Goal: Task Accomplishment & Management: Complete application form

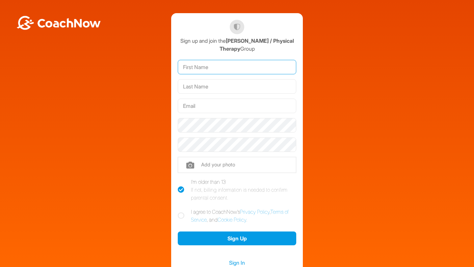
click at [212, 71] on input "text" at bounding box center [237, 67] width 118 height 14
type input "Wolfram"
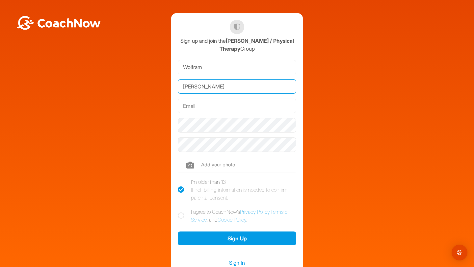
type input "Seeber"
click at [238, 108] on input "text" at bounding box center [237, 106] width 118 height 14
paste input "[EMAIL_ADDRESS][DOMAIN_NAME]"
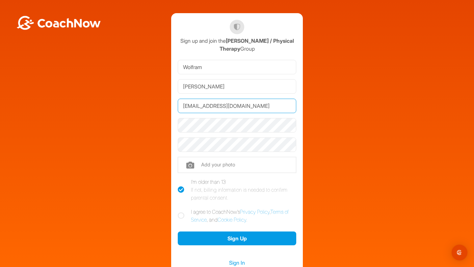
type input "[EMAIL_ADDRESS][DOMAIN_NAME]"
click at [180, 215] on icon at bounding box center [181, 215] width 7 height 7
click at [180, 212] on input "I agree to CoachNow's Privacy Policy , Terms of Service , and Cookie Policy ." at bounding box center [180, 210] width 4 height 4
checkbox input "true"
click at [198, 230] on div "Sign Up" at bounding box center [237, 237] width 118 height 21
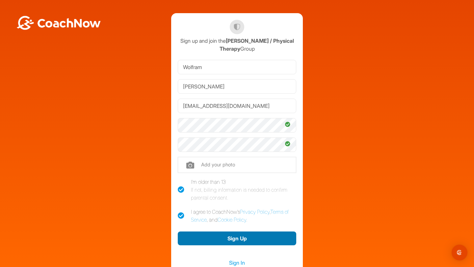
click at [199, 235] on button "Sign Up" at bounding box center [237, 239] width 118 height 14
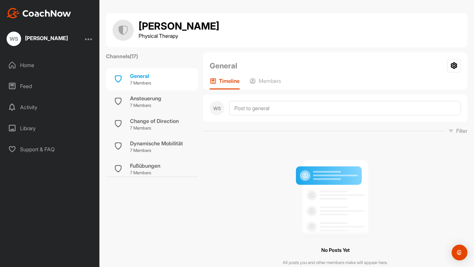
click at [51, 66] on div "Home" at bounding box center [50, 65] width 93 height 16
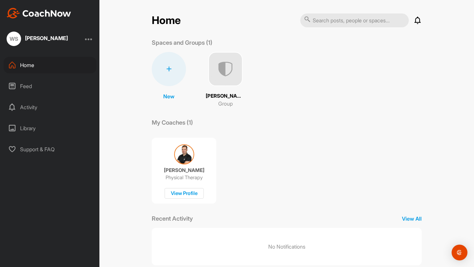
click at [50, 59] on div "Home" at bounding box center [50, 65] width 93 height 16
